Goal: Task Accomplishment & Management: Use online tool/utility

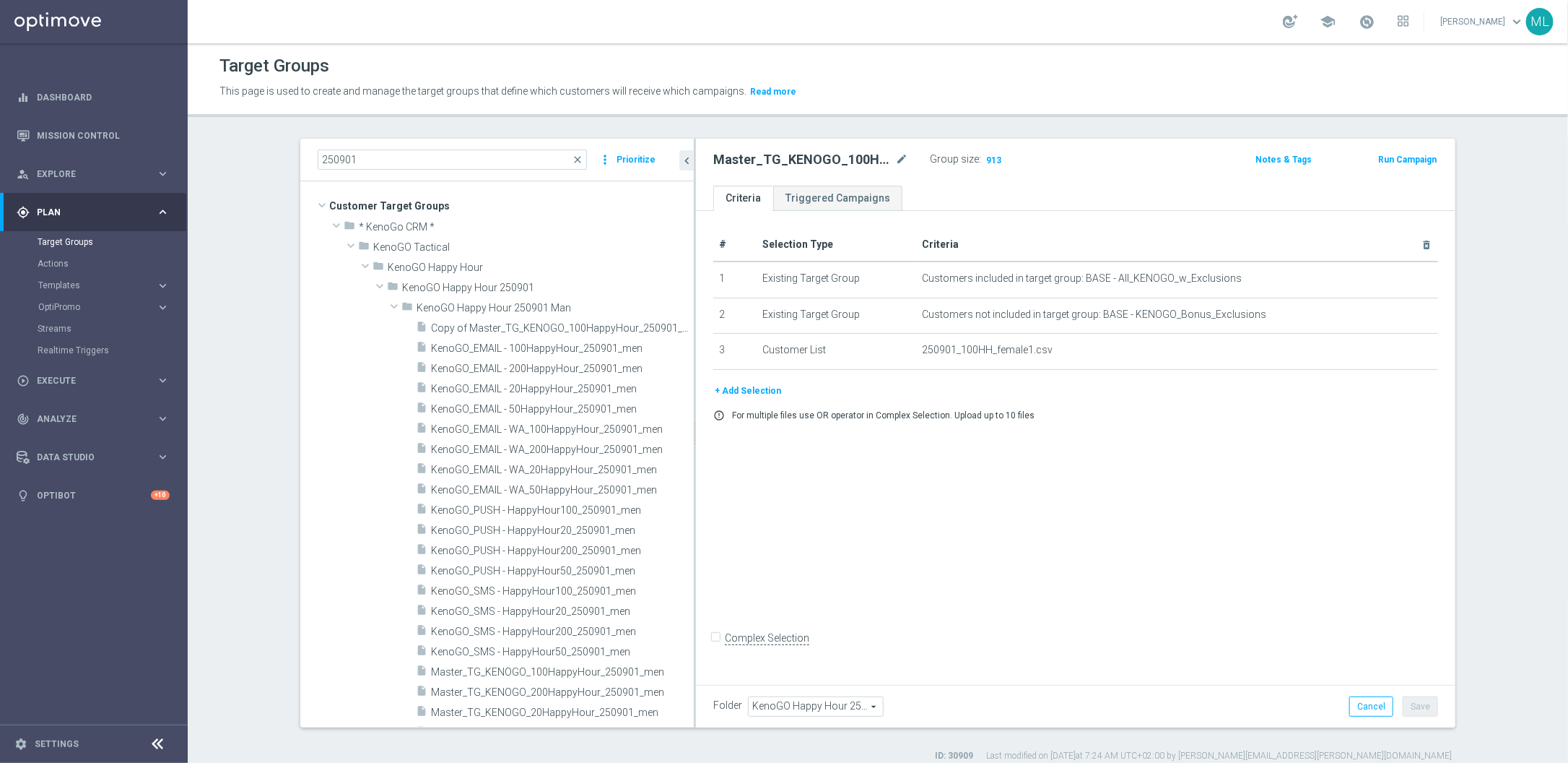
scroll to position [12, 0]
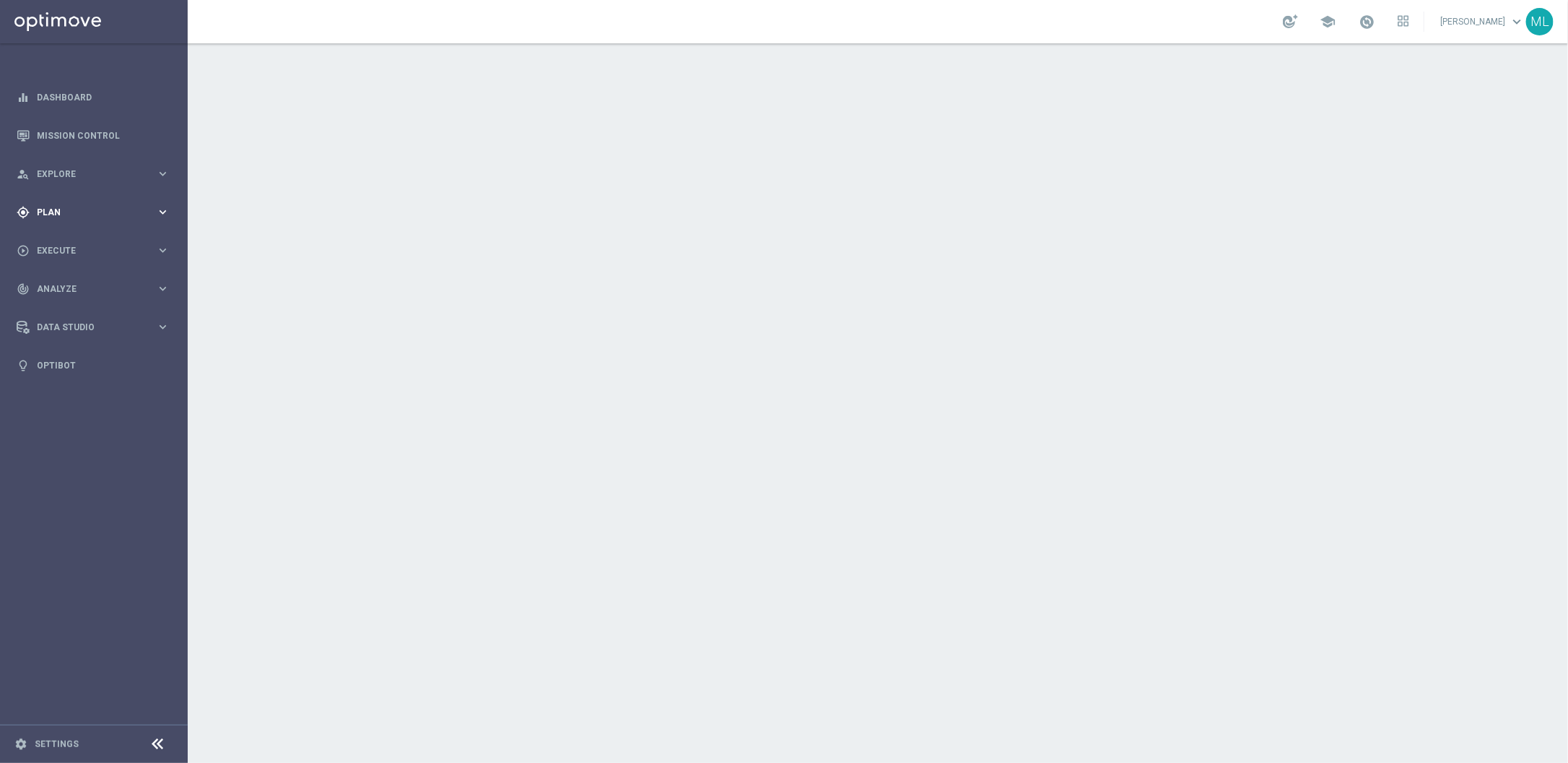
click at [164, 211] on icon "keyboard_arrow_right" at bounding box center [162, 212] width 13 height 13
click at [75, 280] on link "Templates" at bounding box center [94, 285] width 113 height 11
click at [70, 282] on link "Templates" at bounding box center [94, 285] width 113 height 11
click at [167, 207] on icon "keyboard_arrow_right" at bounding box center [162, 212] width 13 height 13
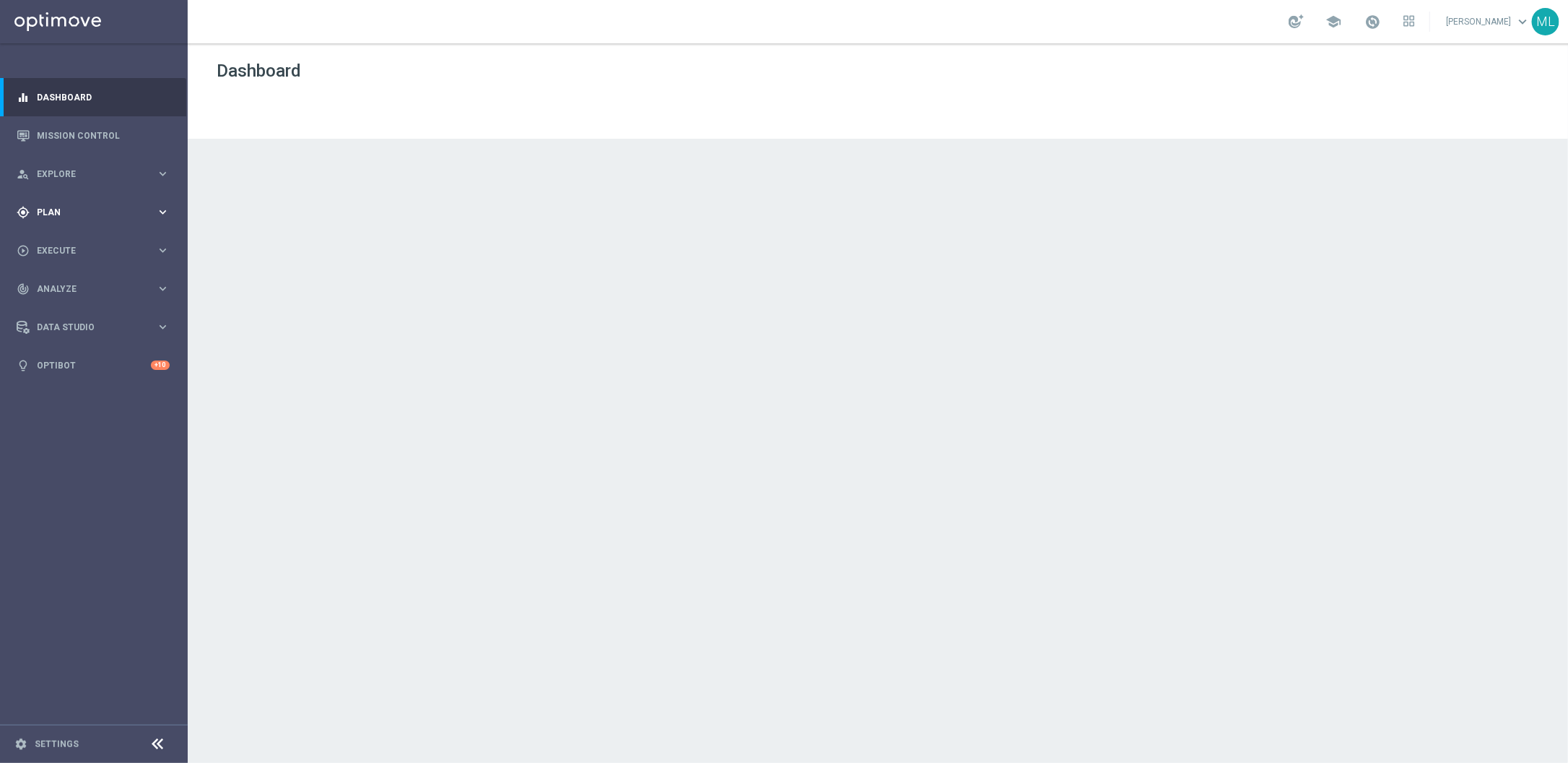
click at [164, 211] on icon "keyboard_arrow_right" at bounding box center [162, 212] width 13 height 13
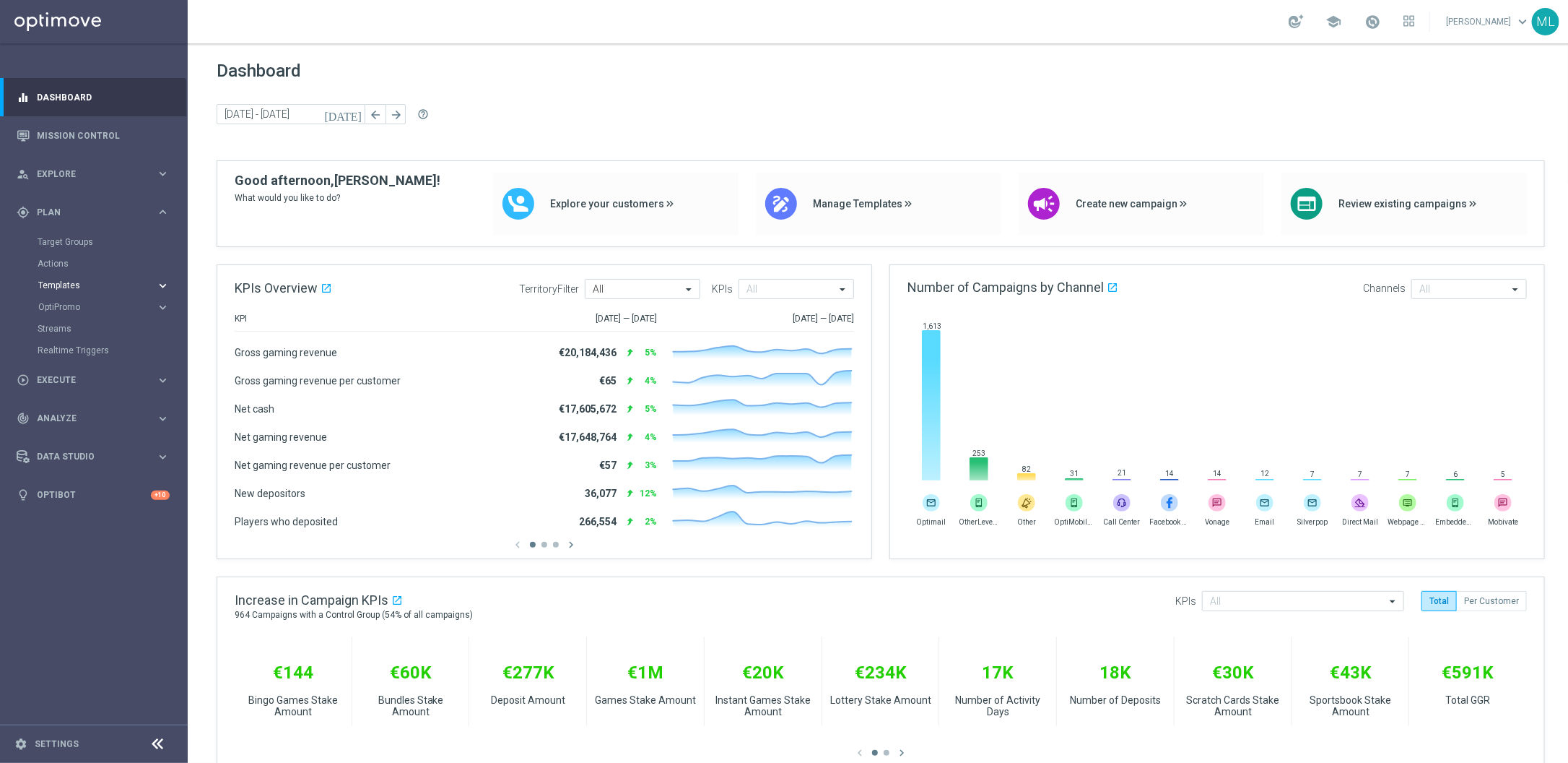
click at [146, 281] on div "Templates" at bounding box center [97, 285] width 118 height 9
click at [59, 307] on link "Optimail" at bounding box center [97, 307] width 105 height 11
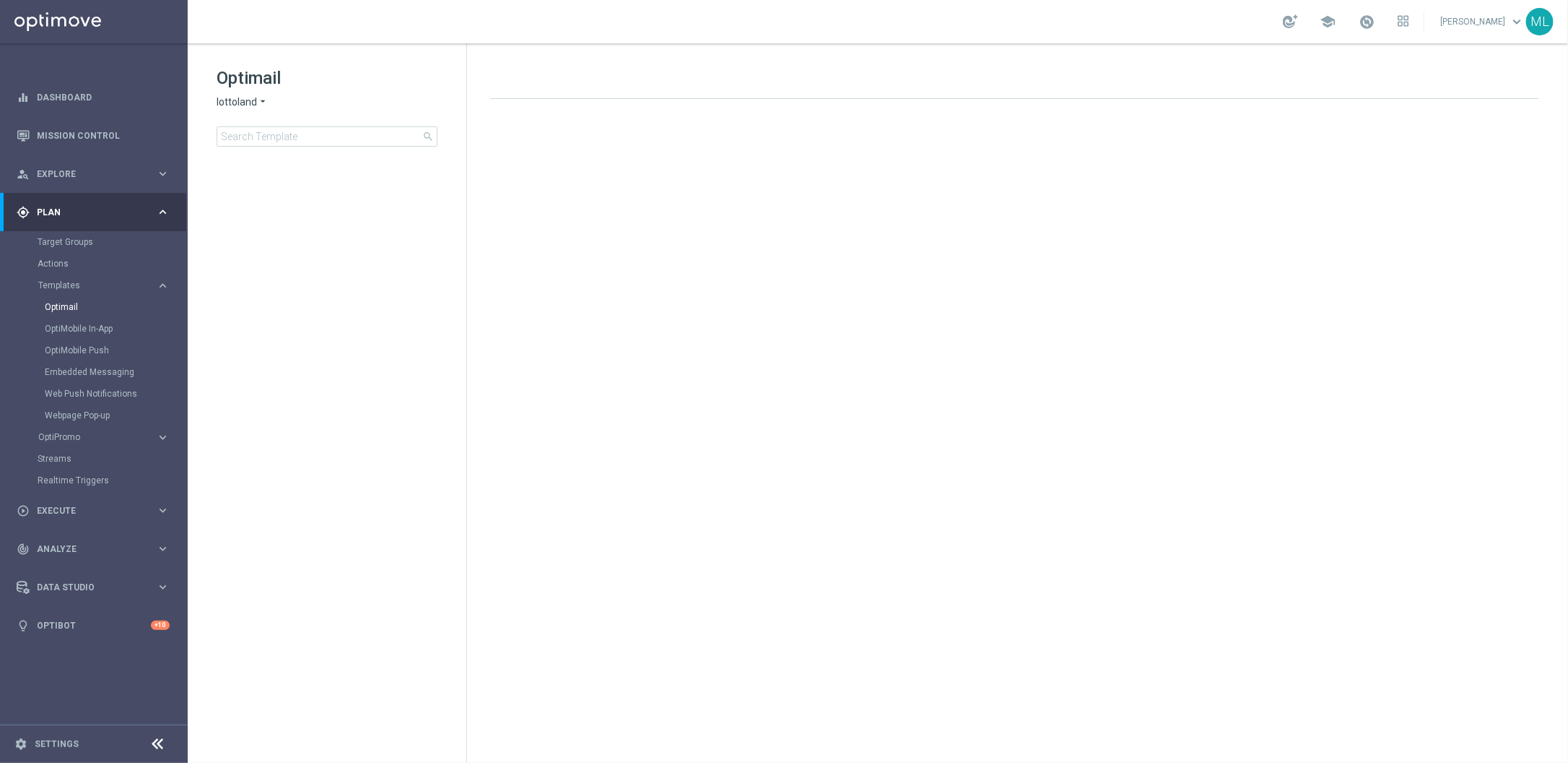
click at [261, 103] on icon "arrow_drop_down" at bounding box center [263, 102] width 11 height 13
click at [0, 0] on span "KenoGO" at bounding box center [0, 0] width 0 height 0
click at [259, 139] on input at bounding box center [327, 136] width 221 height 20
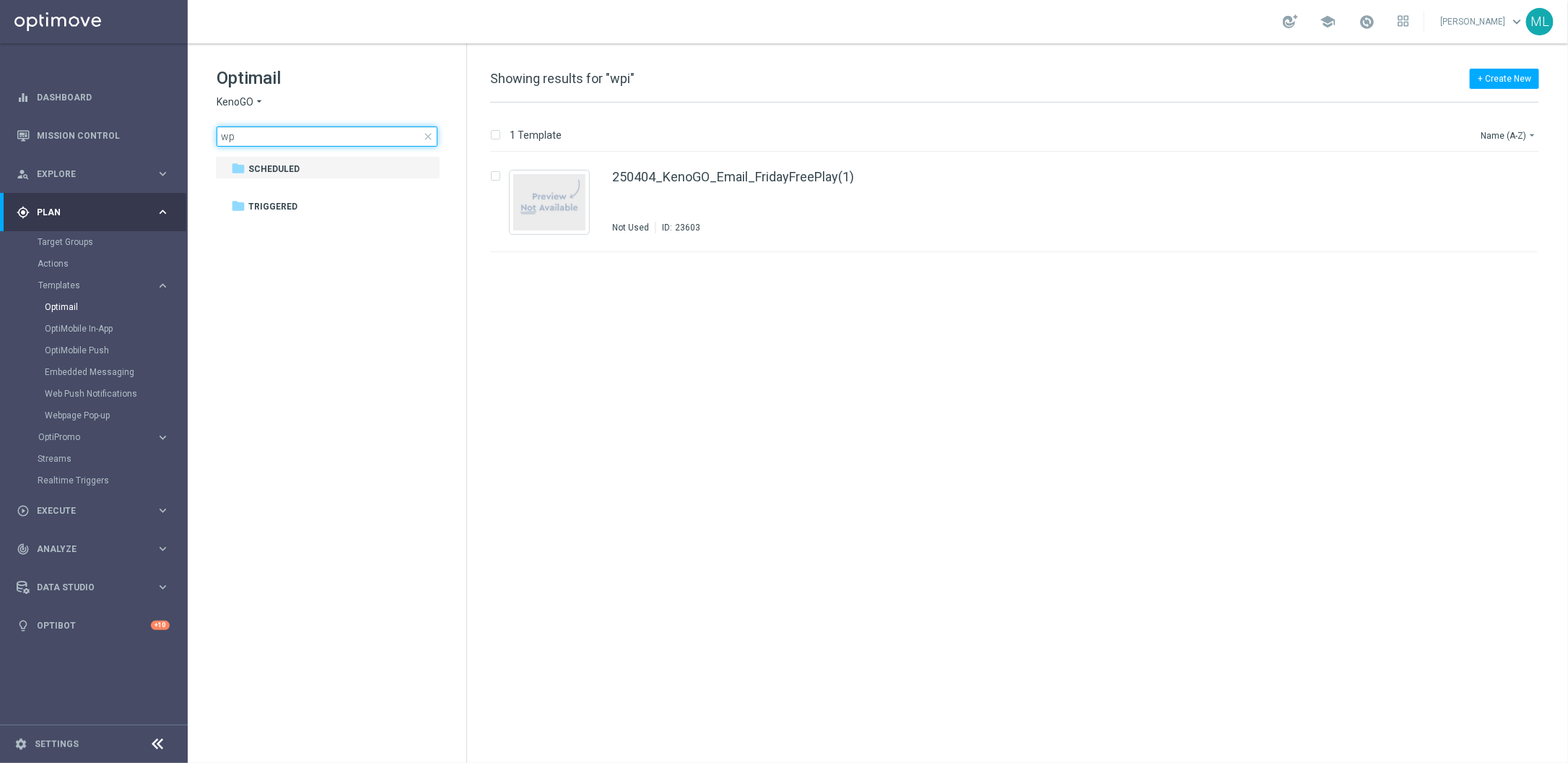
type input "w"
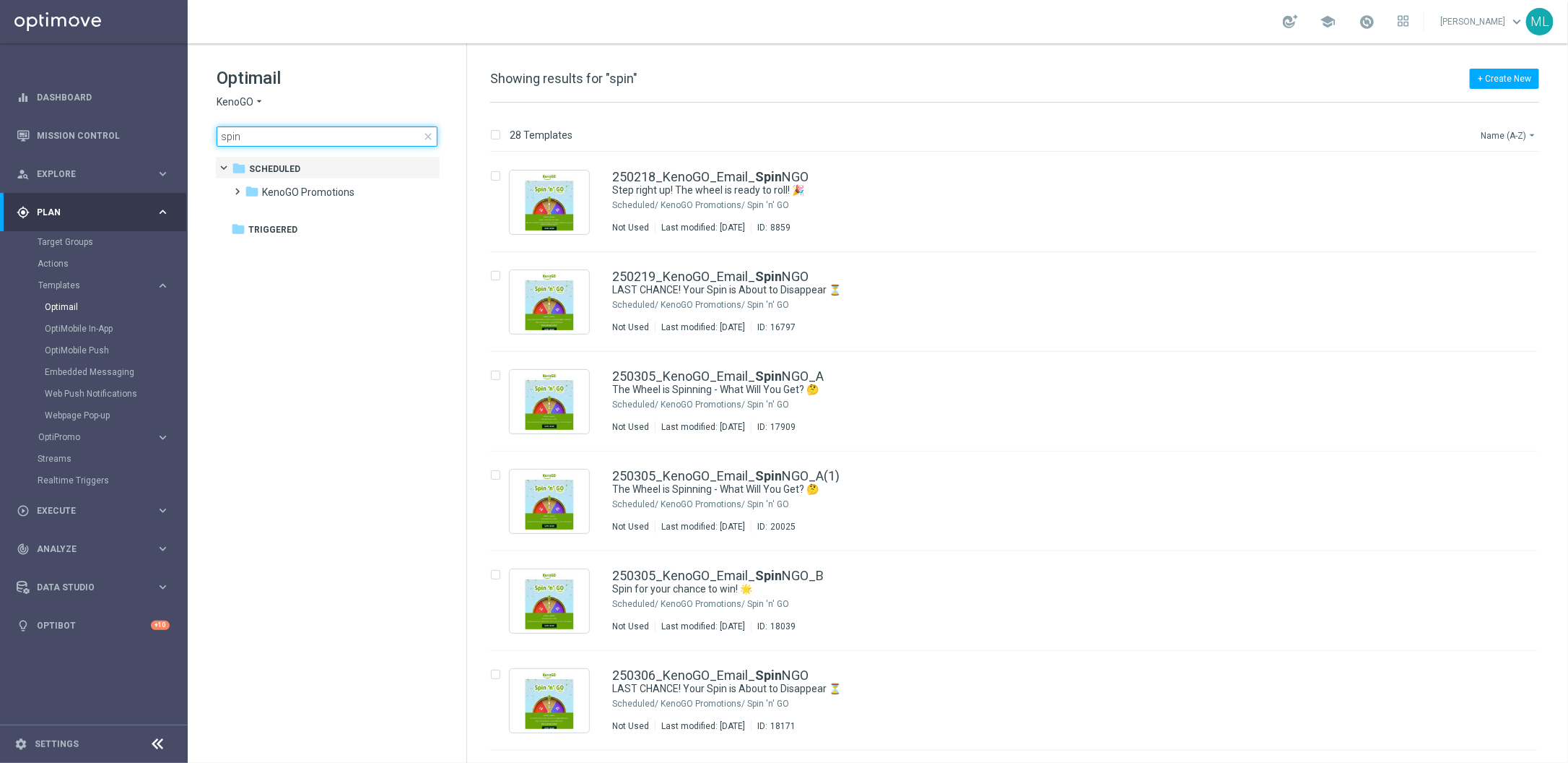
type input "spin"
click at [1517, 130] on button "Name (A-Z) arrow_drop_down" at bounding box center [1509, 135] width 60 height 17
click at [1506, 205] on span "Date Modified (Newest)" at bounding box center [1484, 200] width 97 height 11
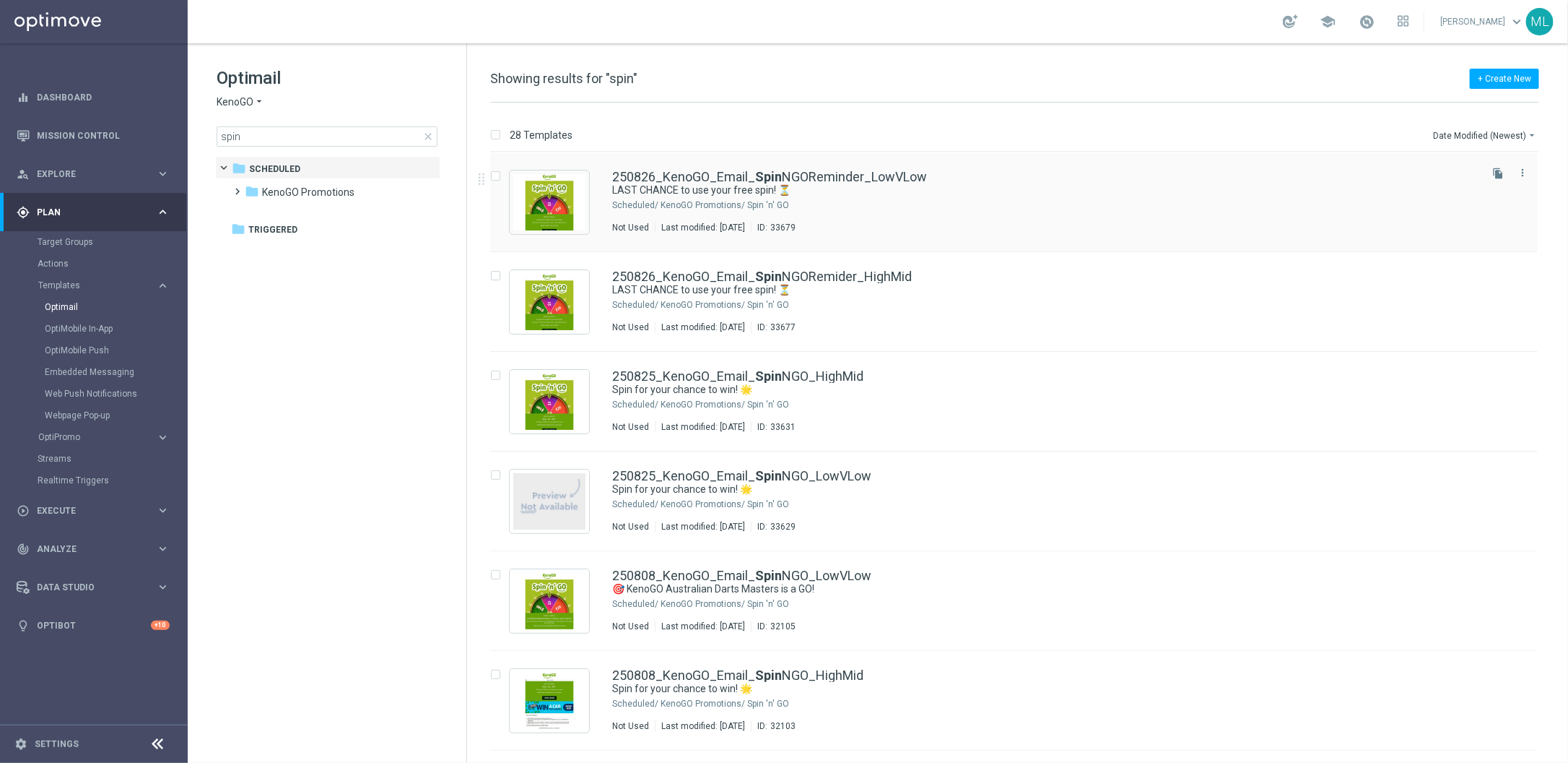
click at [976, 201] on div "KenoGO Promotions/ Spin 'n' GO" at bounding box center [1068, 206] width 817 height 11
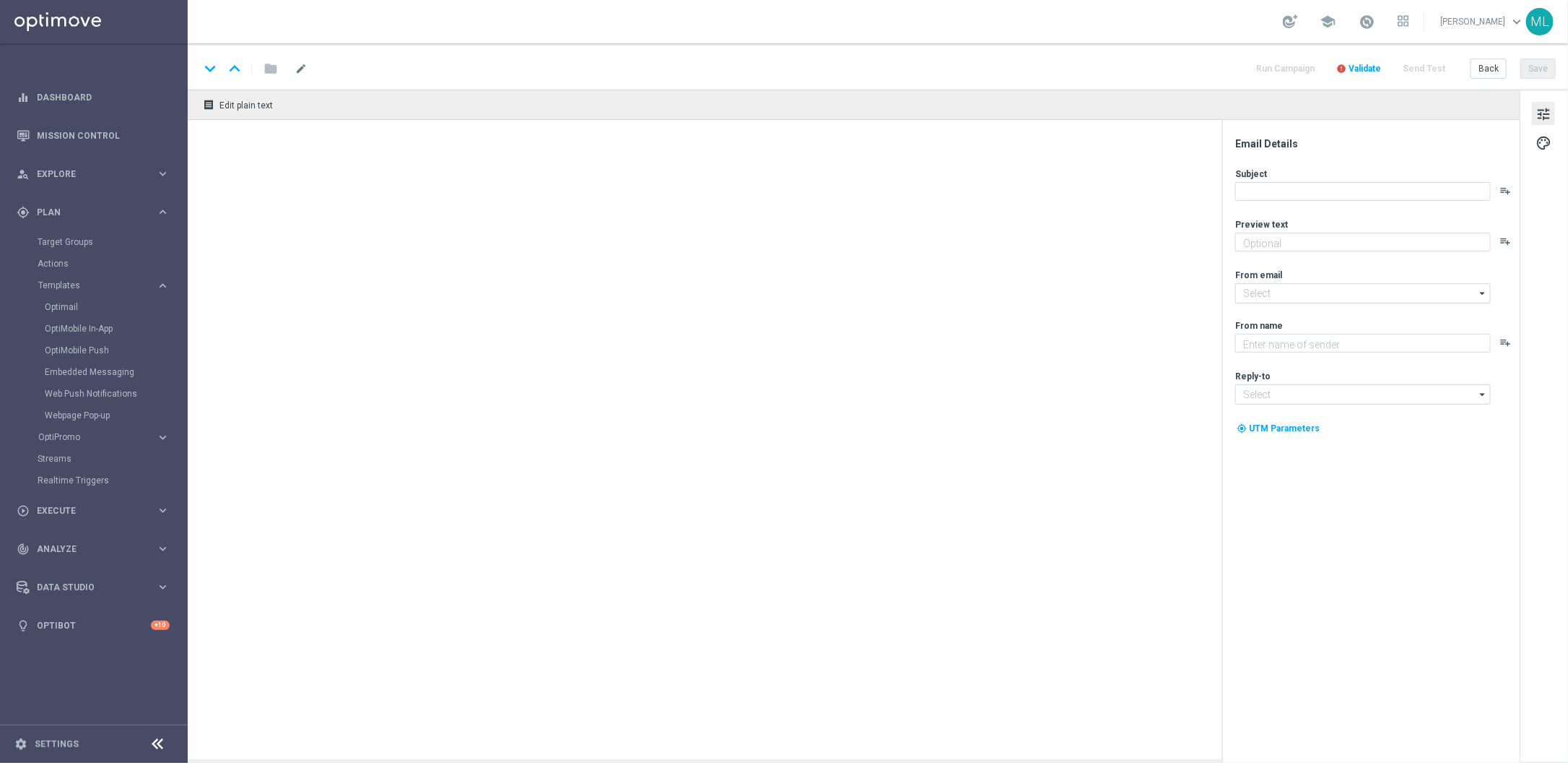
type textarea "Give it a whirl and see what's yours!"
type input "[EMAIL_ADDRESS][DOMAIN_NAME]"
type textarea "KenoGO"
type input "[EMAIL_ADDRESS][DOMAIN_NAME]"
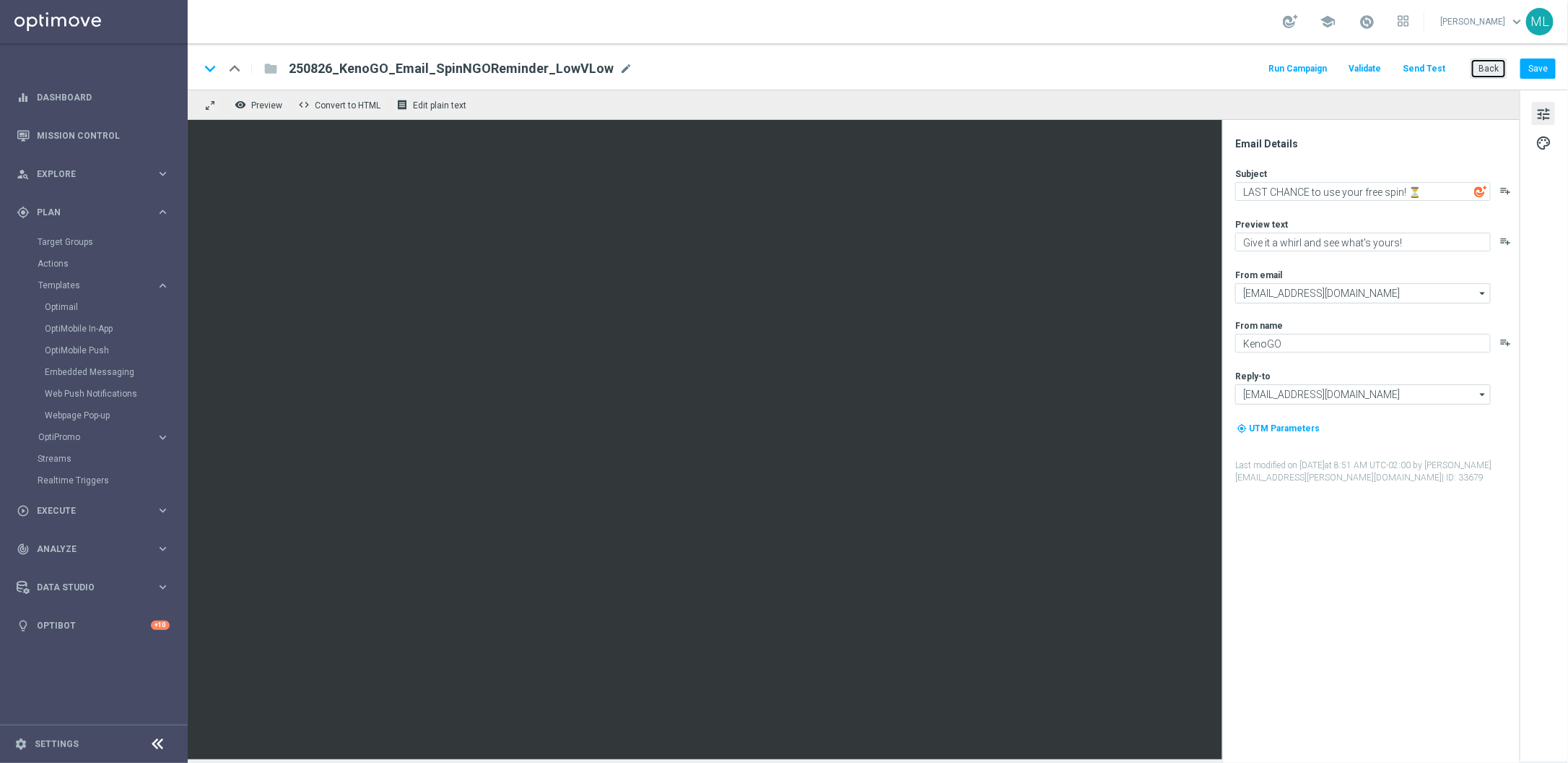
click at [1492, 71] on button "Back" at bounding box center [1489, 68] width 36 height 20
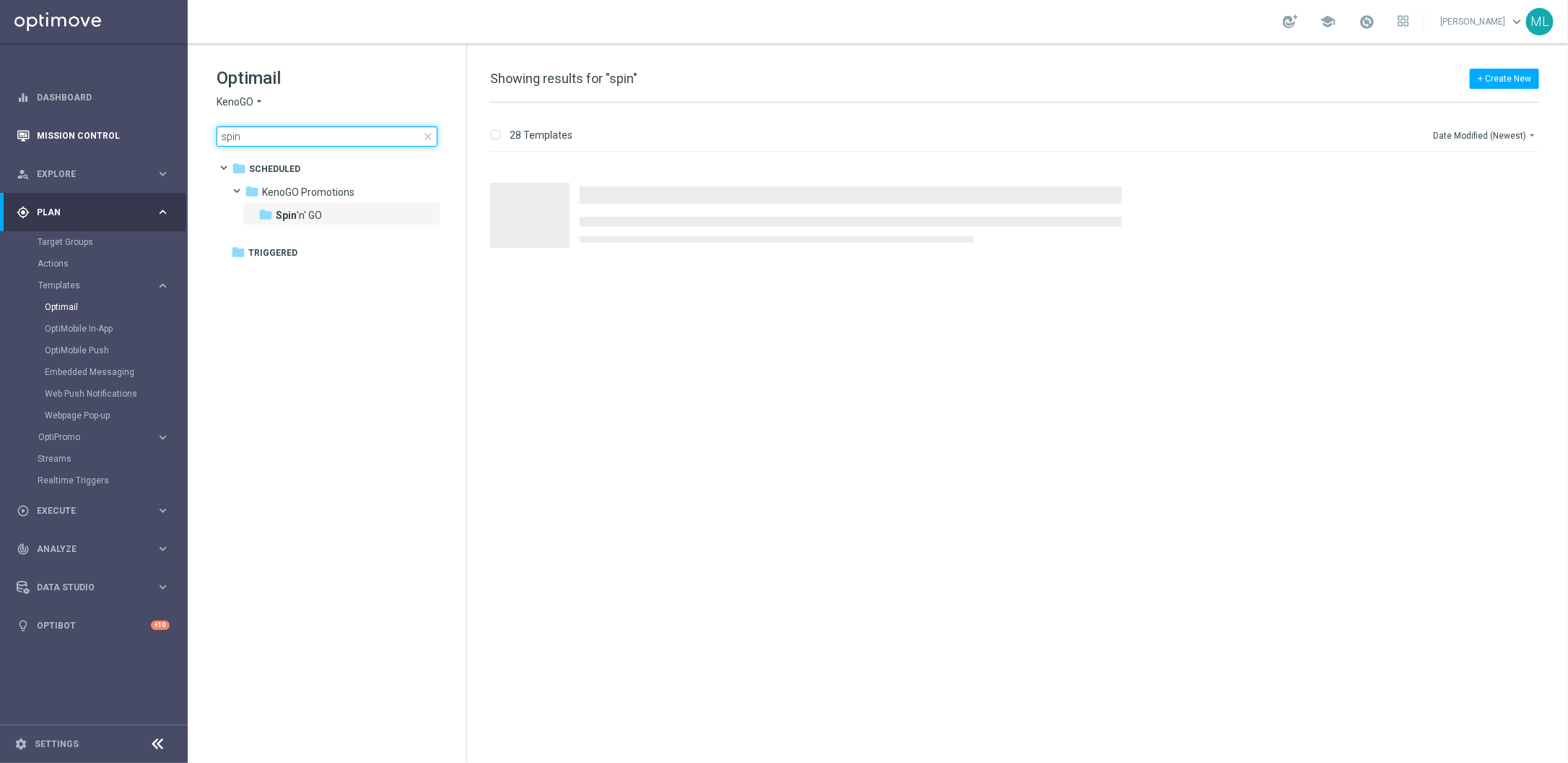
drag, startPoint x: 214, startPoint y: 138, endPoint x: 179, endPoint y: 135, distance: 35.1
click at [176, 136] on main "equalizer Dashboard Mission Control" at bounding box center [784, 382] width 1568 height 763
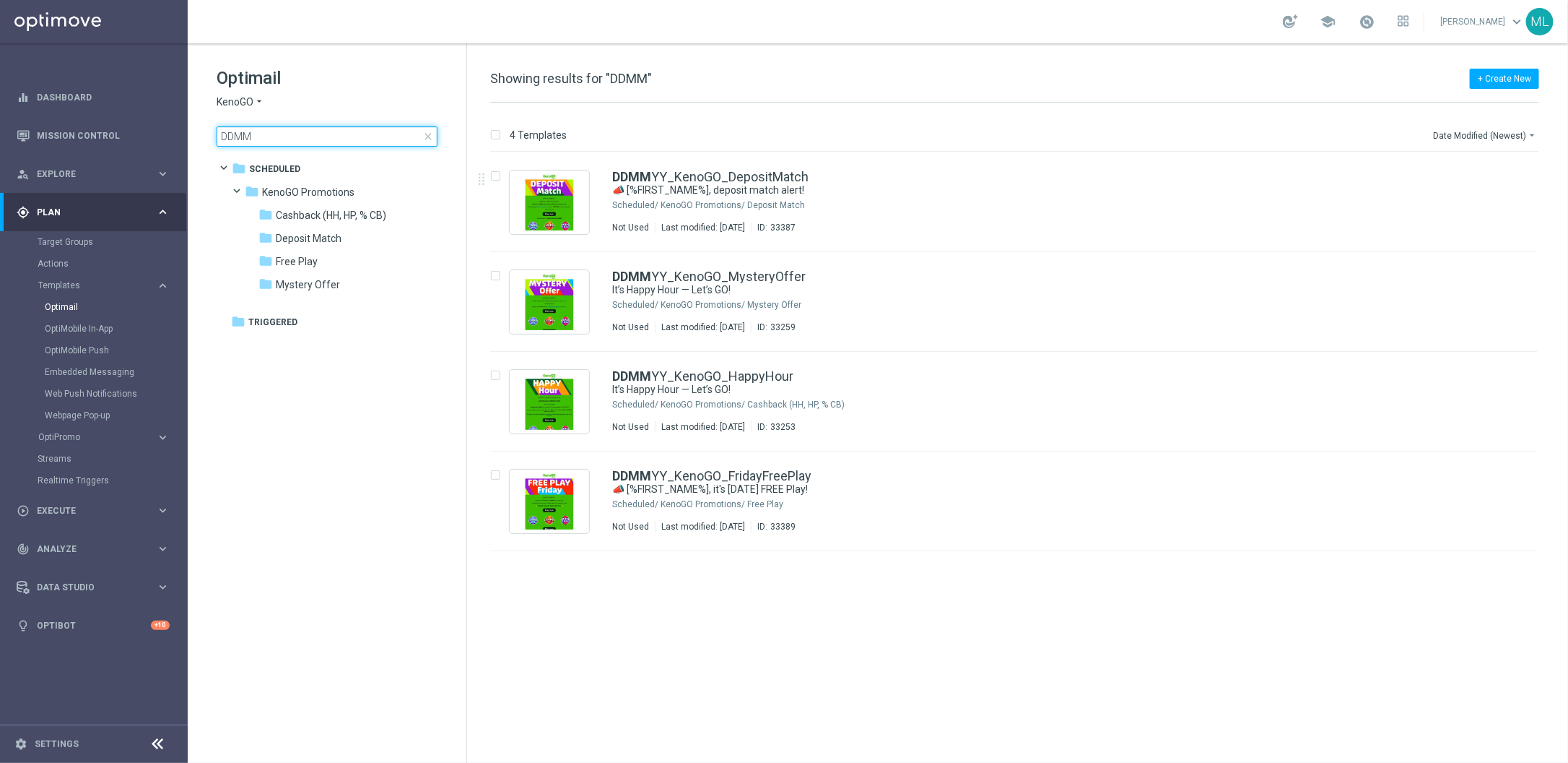
type input "DDMM"
